Goal: Information Seeking & Learning: Learn about a topic

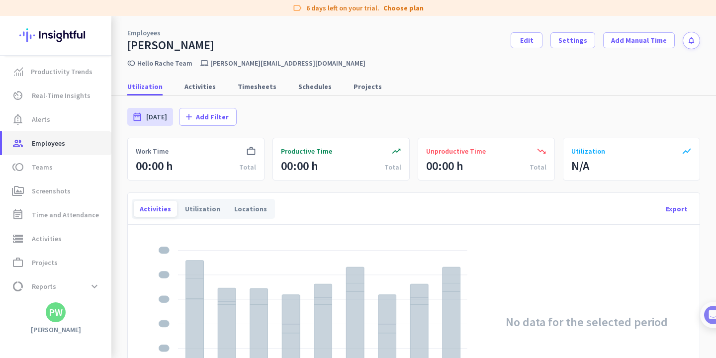
scroll to position [24, 0]
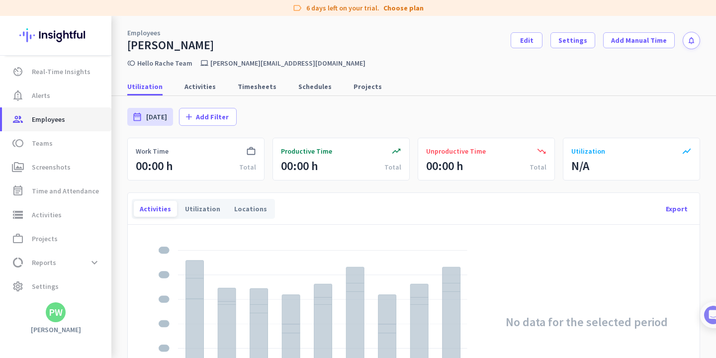
click at [46, 119] on span "Employees" at bounding box center [48, 119] width 33 height 12
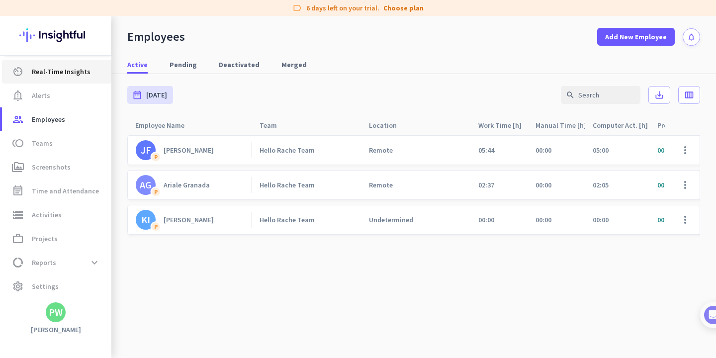
click at [57, 73] on span "Real-Time Insights" at bounding box center [61, 72] width 59 height 12
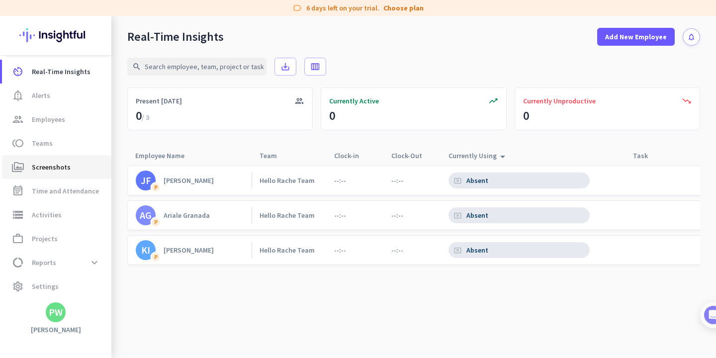
click at [52, 163] on span "Screenshots" at bounding box center [51, 167] width 39 height 12
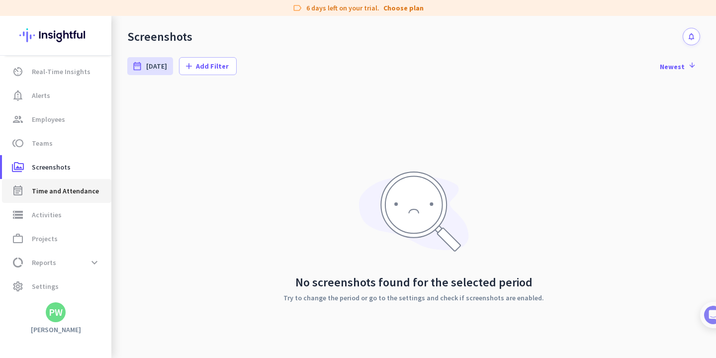
click at [70, 191] on span "Time and Attendance" at bounding box center [65, 191] width 67 height 12
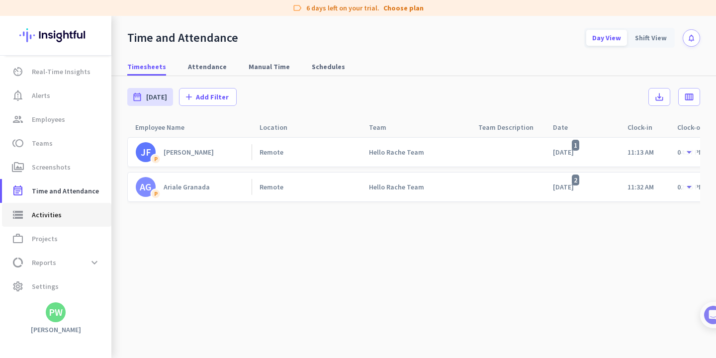
click at [50, 210] on span "Activities" at bounding box center [47, 215] width 30 height 12
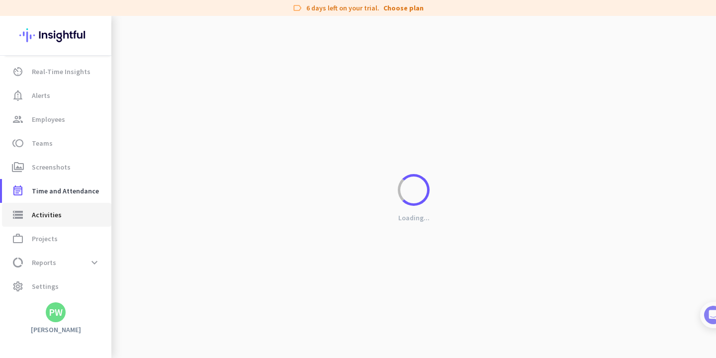
type input "[DATE]"
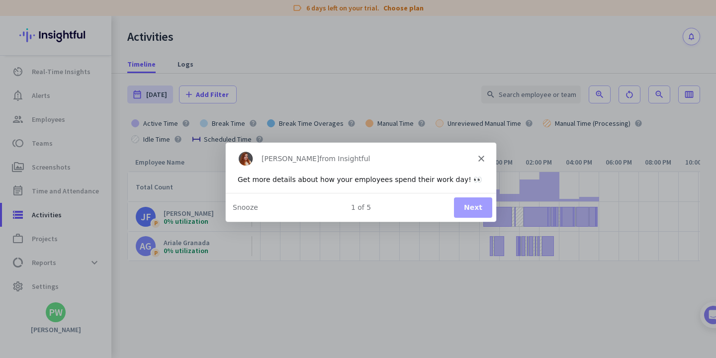
click at [476, 206] on button "Next" at bounding box center [473, 206] width 38 height 20
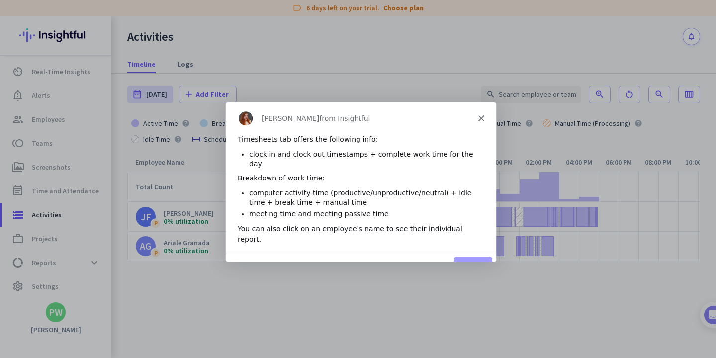
click at [474, 256] on button "Next" at bounding box center [473, 266] width 38 height 20
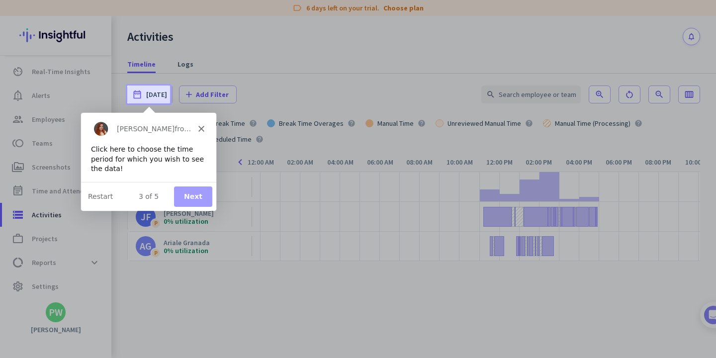
click at [191, 201] on button "Next" at bounding box center [193, 196] width 38 height 20
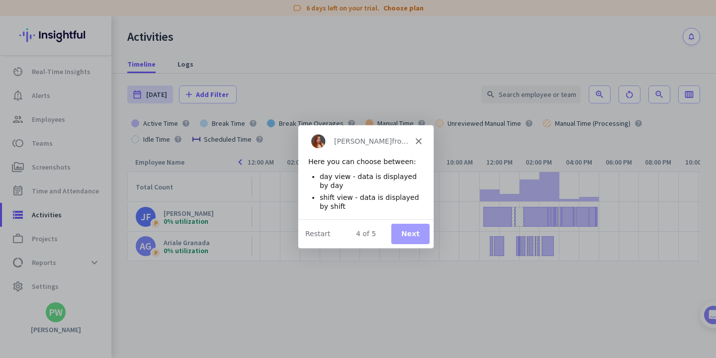
click at [408, 234] on button "Next" at bounding box center [410, 233] width 38 height 20
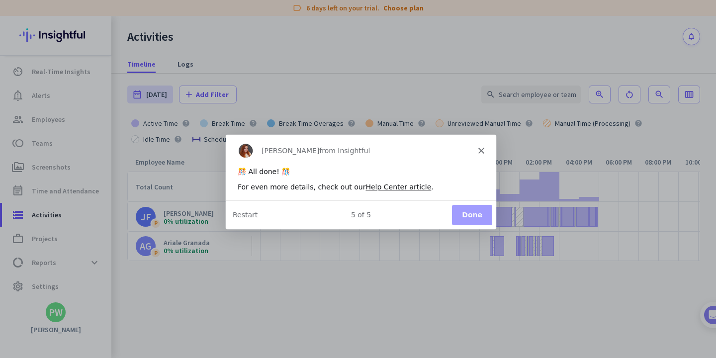
click at [450, 221] on div "5 of 5 Done Restart" at bounding box center [360, 214] width 271 height 29
click at [461, 220] on button "Done" at bounding box center [472, 214] width 40 height 20
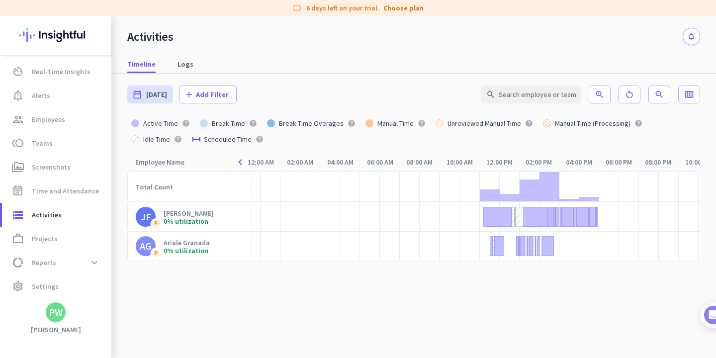
click at [661, 138] on div "Active Time help Break Time help Break Time Overages help Manual Time help Unre…" at bounding box center [413, 131] width 573 height 32
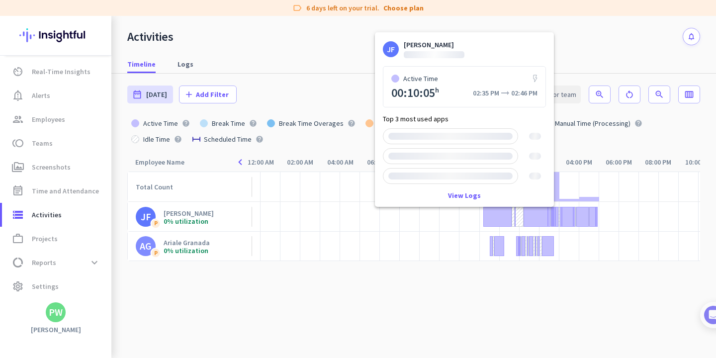
click at [553, 221] on div at bounding box center [552, 217] width 3 height 20
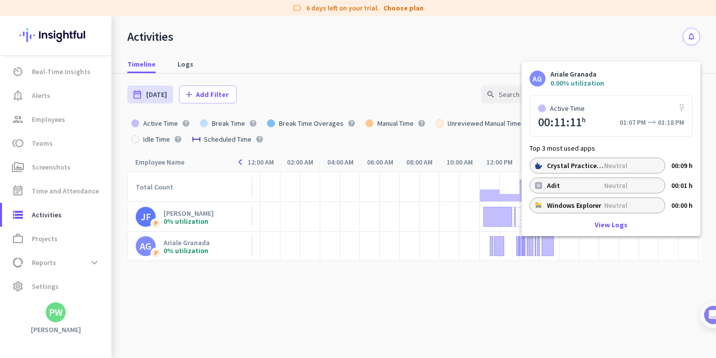
click at [523, 246] on div at bounding box center [523, 246] width 3 height 20
click at [568, 206] on p "Windows Explorer" at bounding box center [575, 205] width 57 height 8
click at [602, 216] on div "[PERSON_NAME] Granada 0.00% utilization Active Time 00:11:11 h 01:07 PM arrow_r…" at bounding box center [611, 149] width 179 height 175
click at [603, 222] on link "View Logs" at bounding box center [611, 224] width 33 height 7
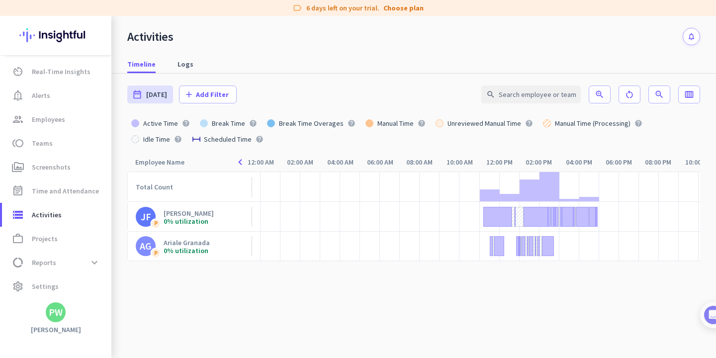
type input "[DATE] - [DATE]"
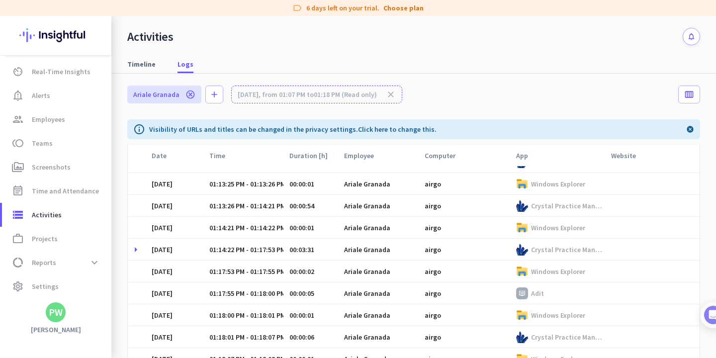
scroll to position [466, 0]
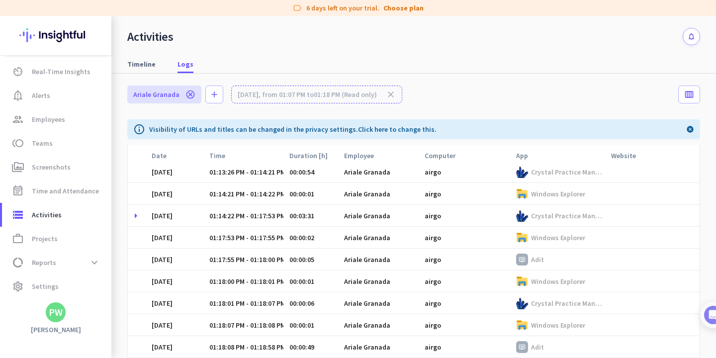
click at [568, 312] on div "Crystal Practice Management" at bounding box center [568, 312] width 0 height 0
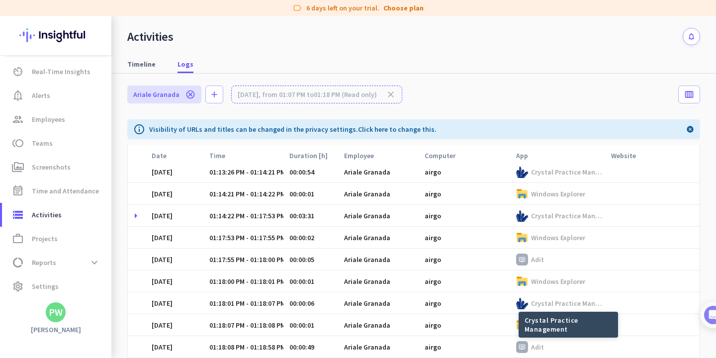
click at [463, 319] on td "airgo" at bounding box center [465, 325] width 92 height 22
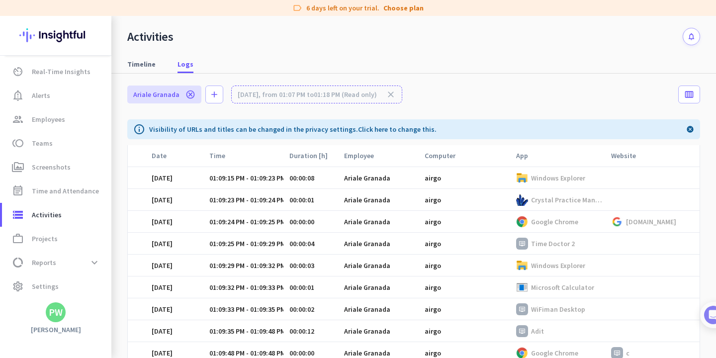
scroll to position [0, 0]
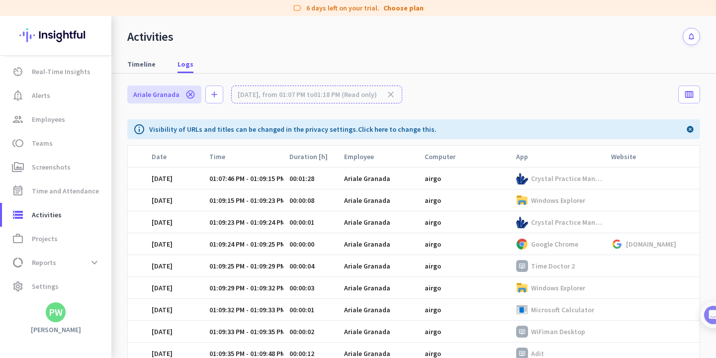
click at [191, 92] on icon "cancel" at bounding box center [190, 95] width 10 height 10
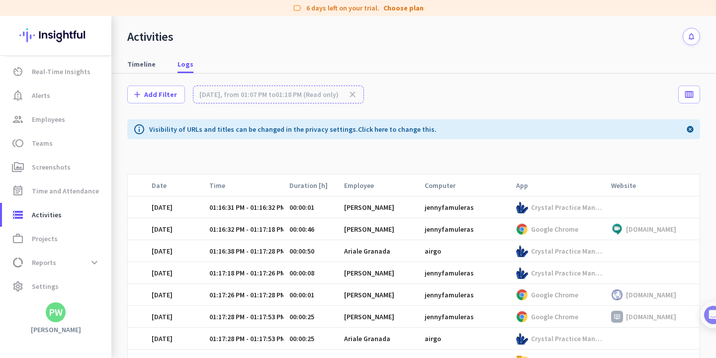
scroll to position [767, 0]
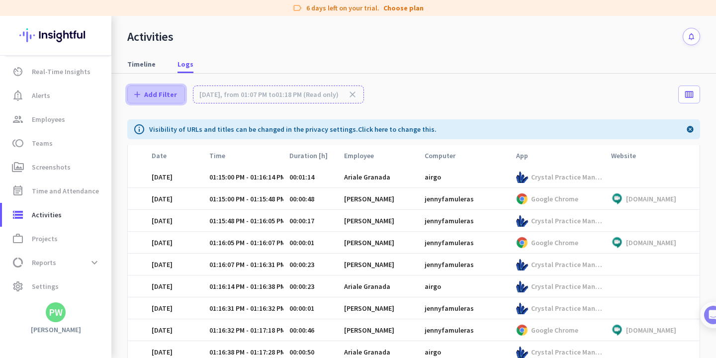
click at [175, 93] on span at bounding box center [156, 95] width 57 height 24
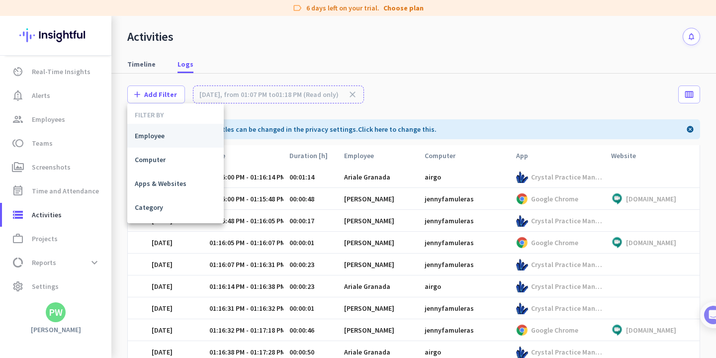
click at [171, 135] on span "Employee" at bounding box center [176, 136] width 82 height 10
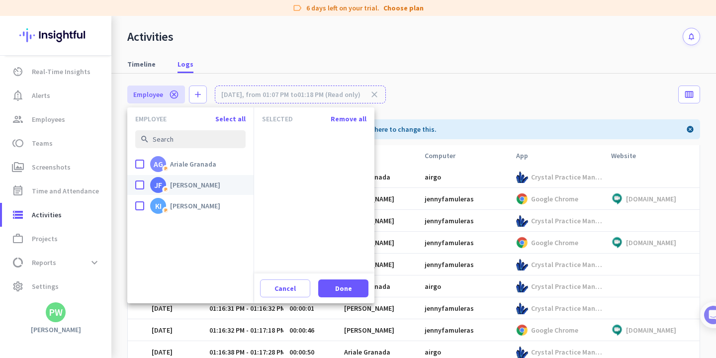
click at [142, 186] on div "done" at bounding box center [139, 185] width 9 height 9
click at [0, 0] on input "done JF P [PERSON_NAME]" at bounding box center [0, 0] width 0 height 0
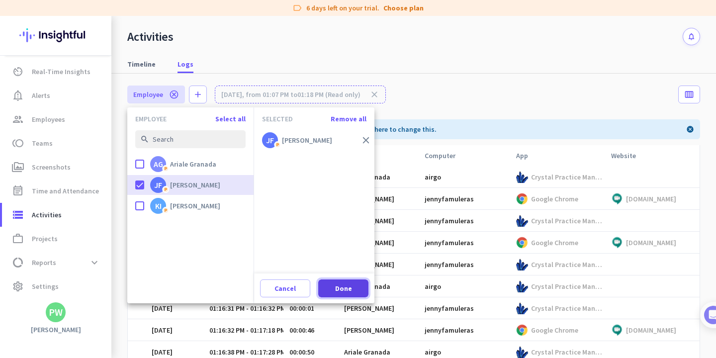
click at [346, 291] on span "Done" at bounding box center [343, 288] width 17 height 10
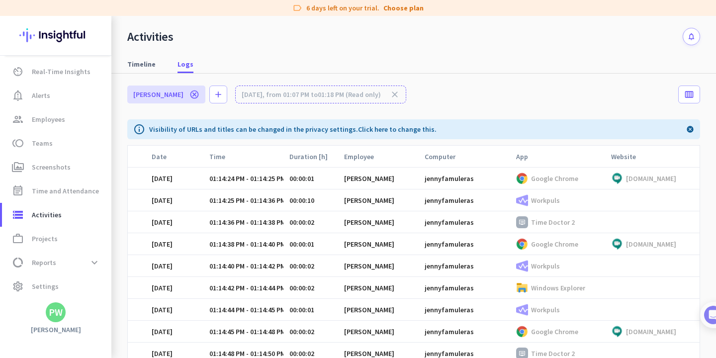
click at [544, 201] on p "Workpuls" at bounding box center [545, 200] width 29 height 9
click at [543, 109] on div "[PERSON_NAME] cancel add [DATE], from 01:07 PM to 01:18 PM (Read only) close ca…" at bounding box center [413, 97] width 573 height 46
click at [687, 95] on icon "calendar_view_week" at bounding box center [689, 95] width 10 height 10
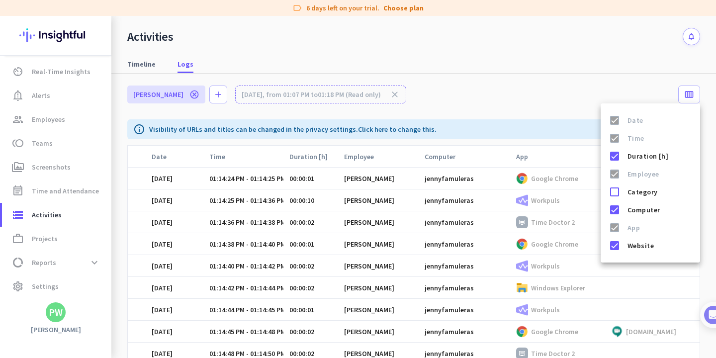
click at [619, 104] on div "Date Time Duration [h] Employee Category Computer App Website" at bounding box center [650, 182] width 99 height 159
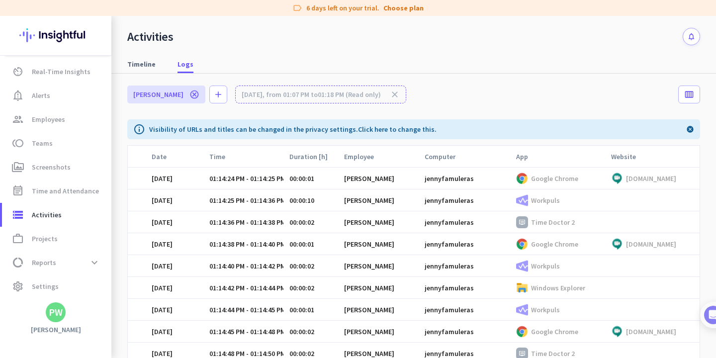
click at [194, 95] on icon "cancel" at bounding box center [194, 95] width 10 height 10
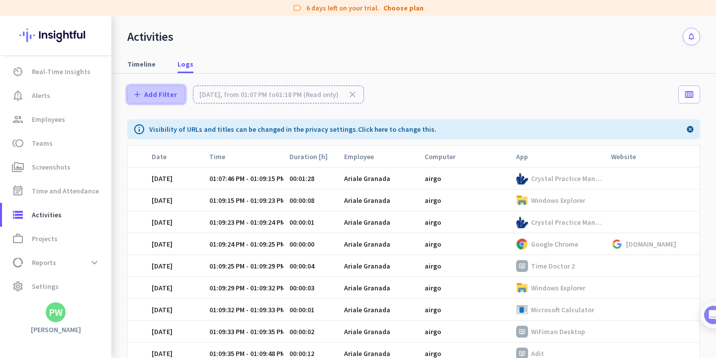
click at [161, 98] on span "Add Filter" at bounding box center [160, 95] width 33 height 10
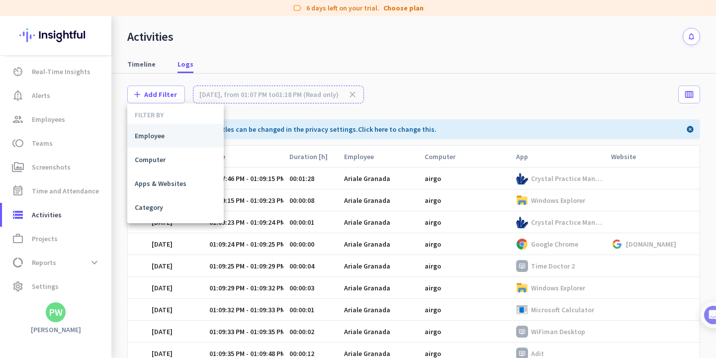
click at [163, 139] on span "Employee" at bounding box center [176, 136] width 82 height 10
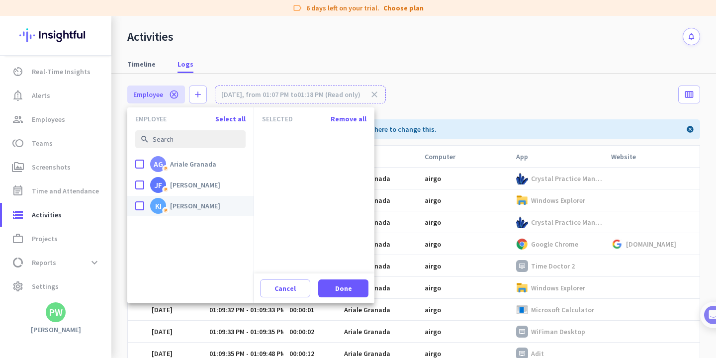
click at [145, 207] on label "done KI P [PERSON_NAME]" at bounding box center [190, 206] width 110 height 20
click at [0, 0] on input "done KI P [PERSON_NAME]" at bounding box center [0, 0] width 0 height 0
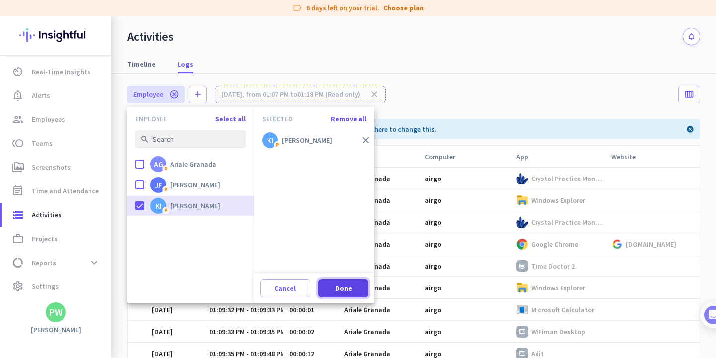
click at [343, 290] on span "Done" at bounding box center [343, 288] width 17 height 10
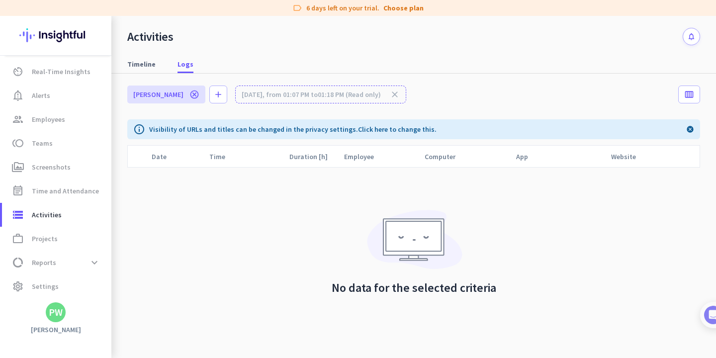
click at [189, 94] on icon "cancel" at bounding box center [194, 95] width 10 height 10
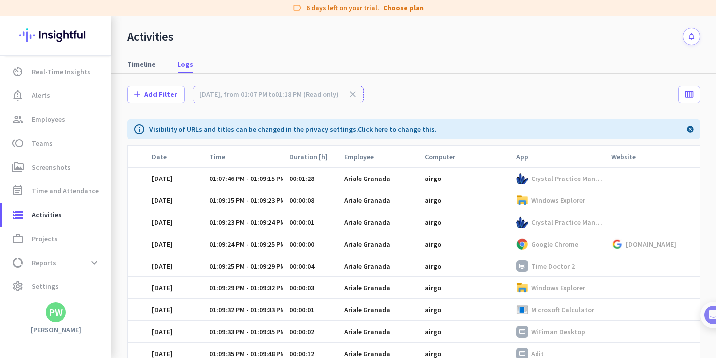
click at [476, 101] on div "add Add Filter [DATE], from 01:07 PM to 01:18 PM (Read only) close calendar_vie…" at bounding box center [413, 97] width 573 height 46
